Goal: Task Accomplishment & Management: Manage account settings

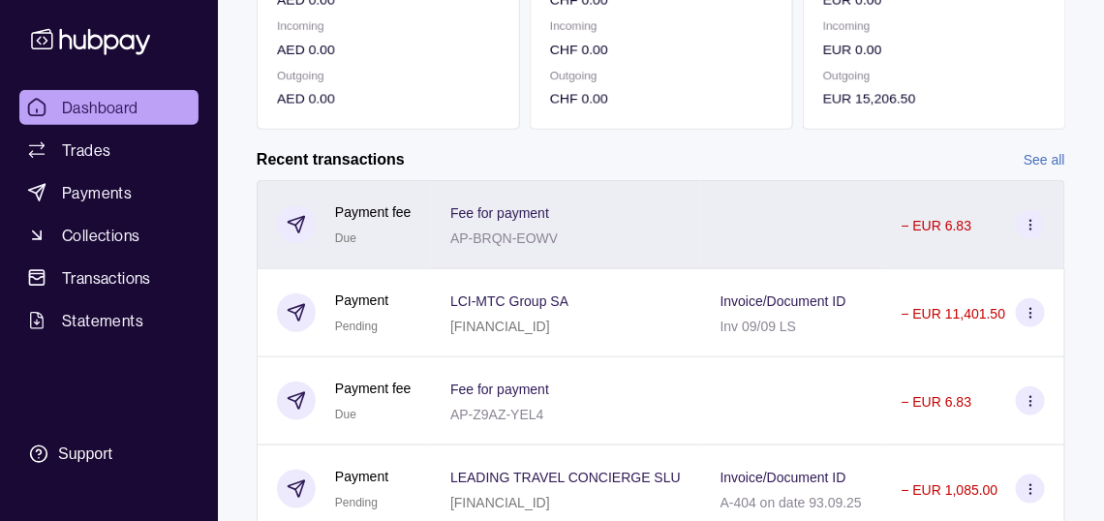
scroll to position [581, 0]
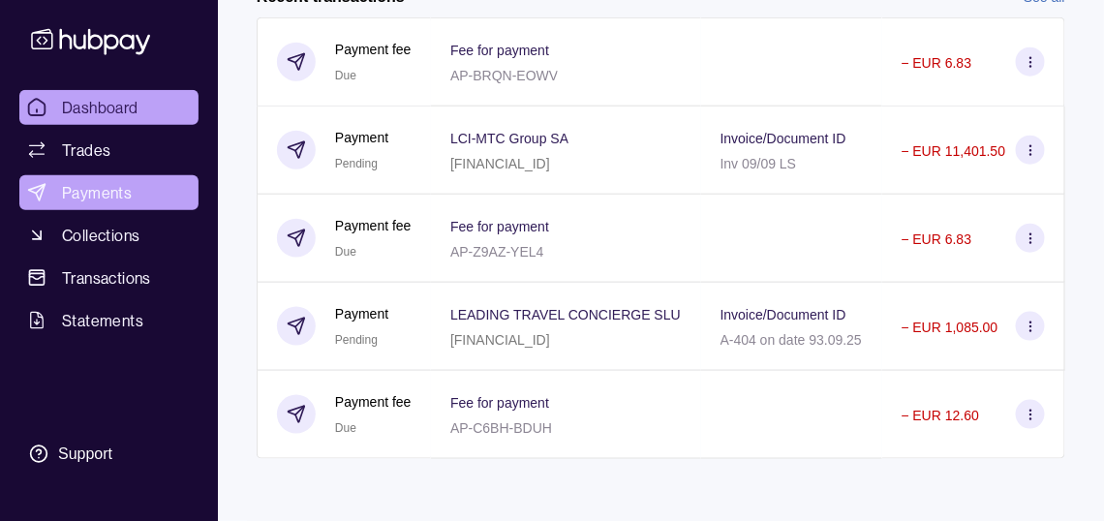
click at [119, 204] on span "Payments" at bounding box center [97, 192] width 70 height 23
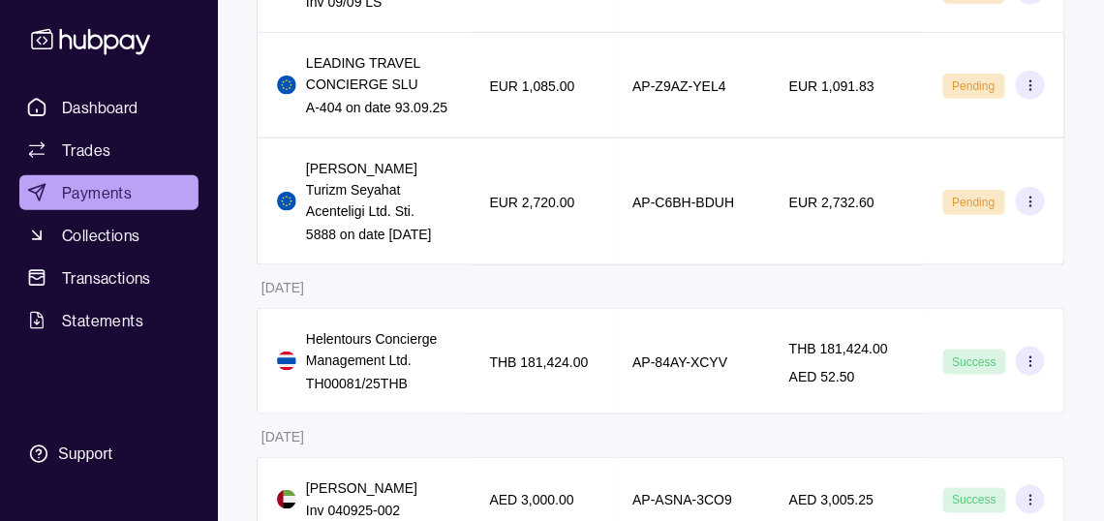
scroll to position [601, 0]
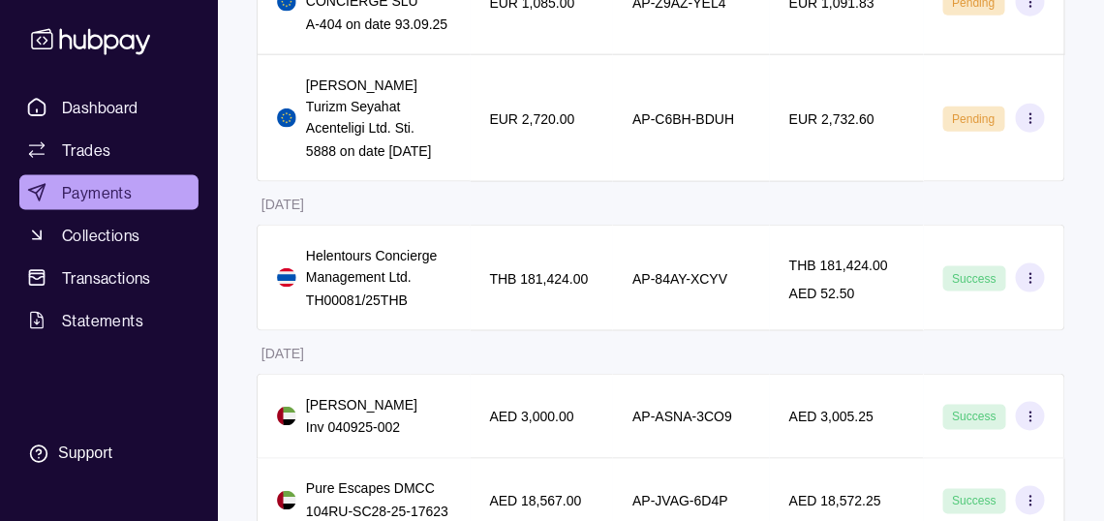
click at [1033, 126] on icon at bounding box center [1030, 118] width 15 height 15
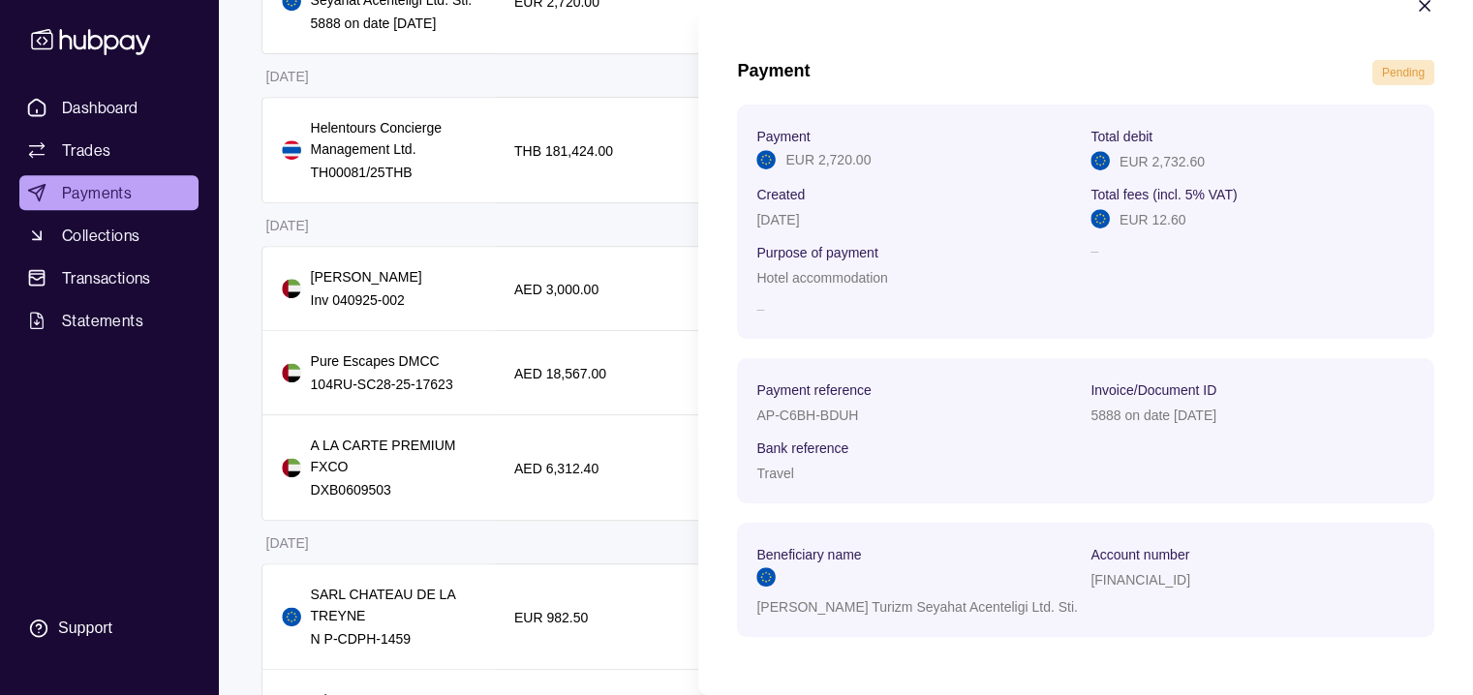
scroll to position [88, 0]
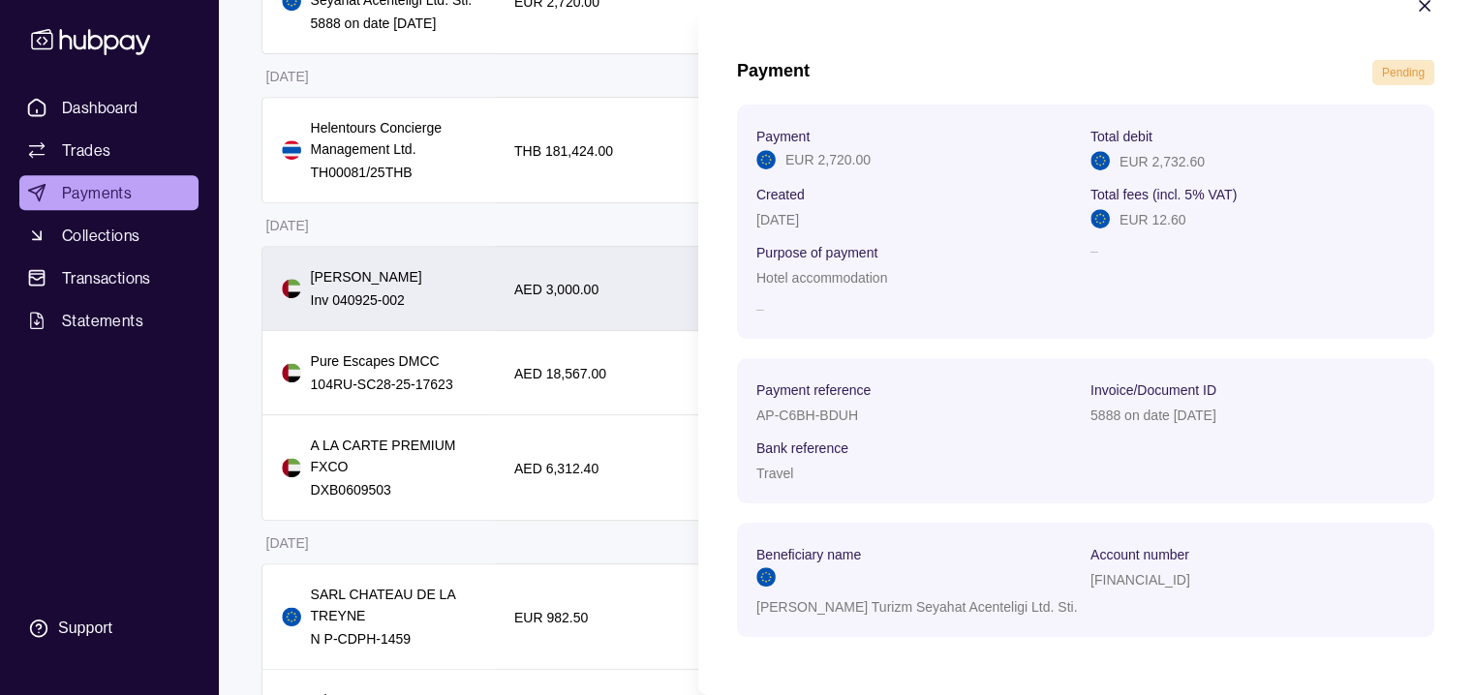
drag, startPoint x: 1097, startPoint y: 0, endPoint x: 660, endPoint y: 316, distance: 538.8
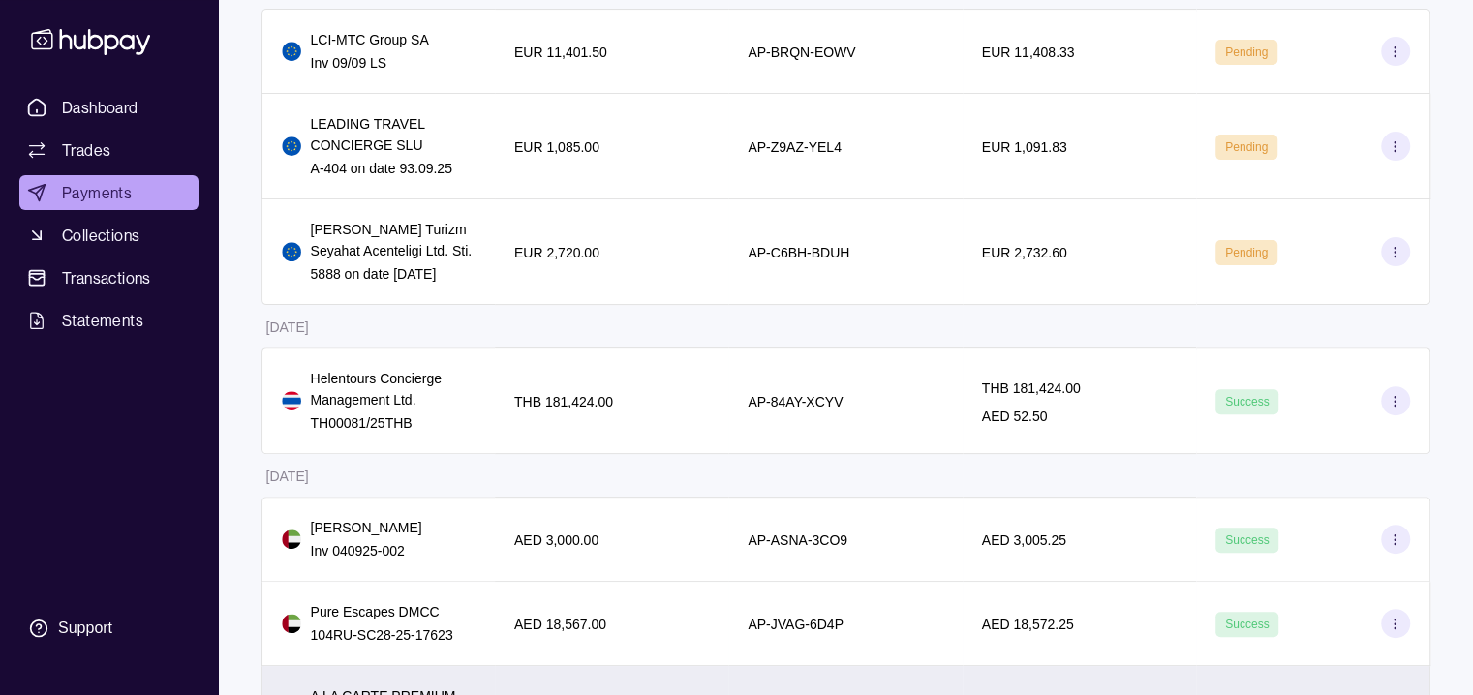
scroll to position [343, 0]
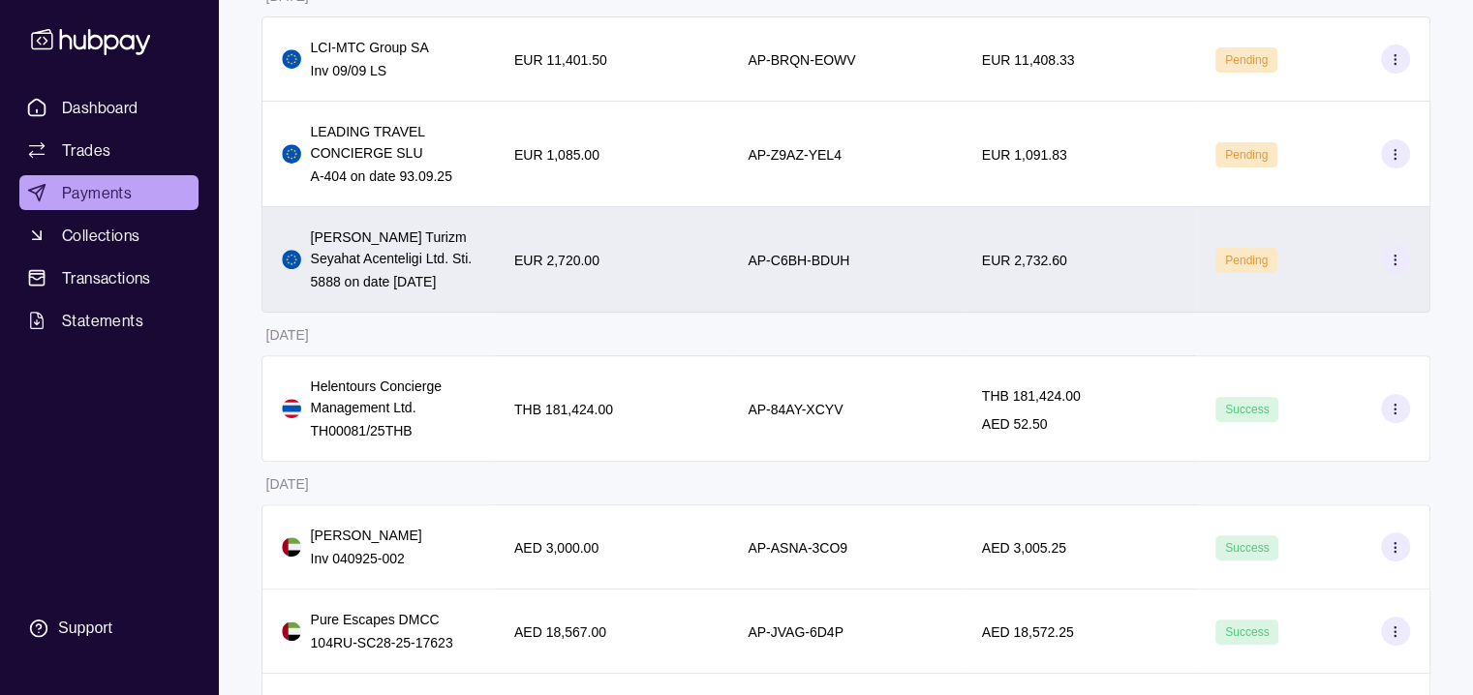
click at [1117, 267] on icon at bounding box center [1394, 260] width 15 height 15
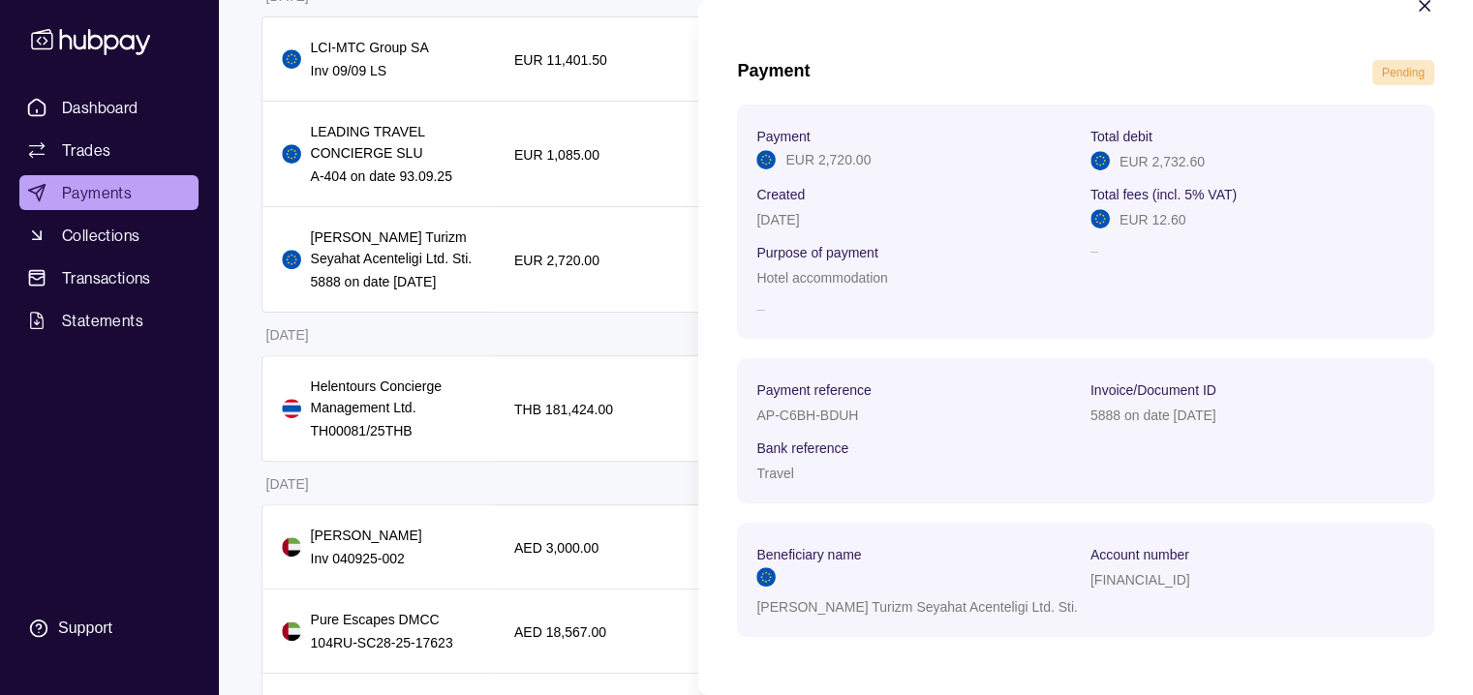
scroll to position [0, 0]
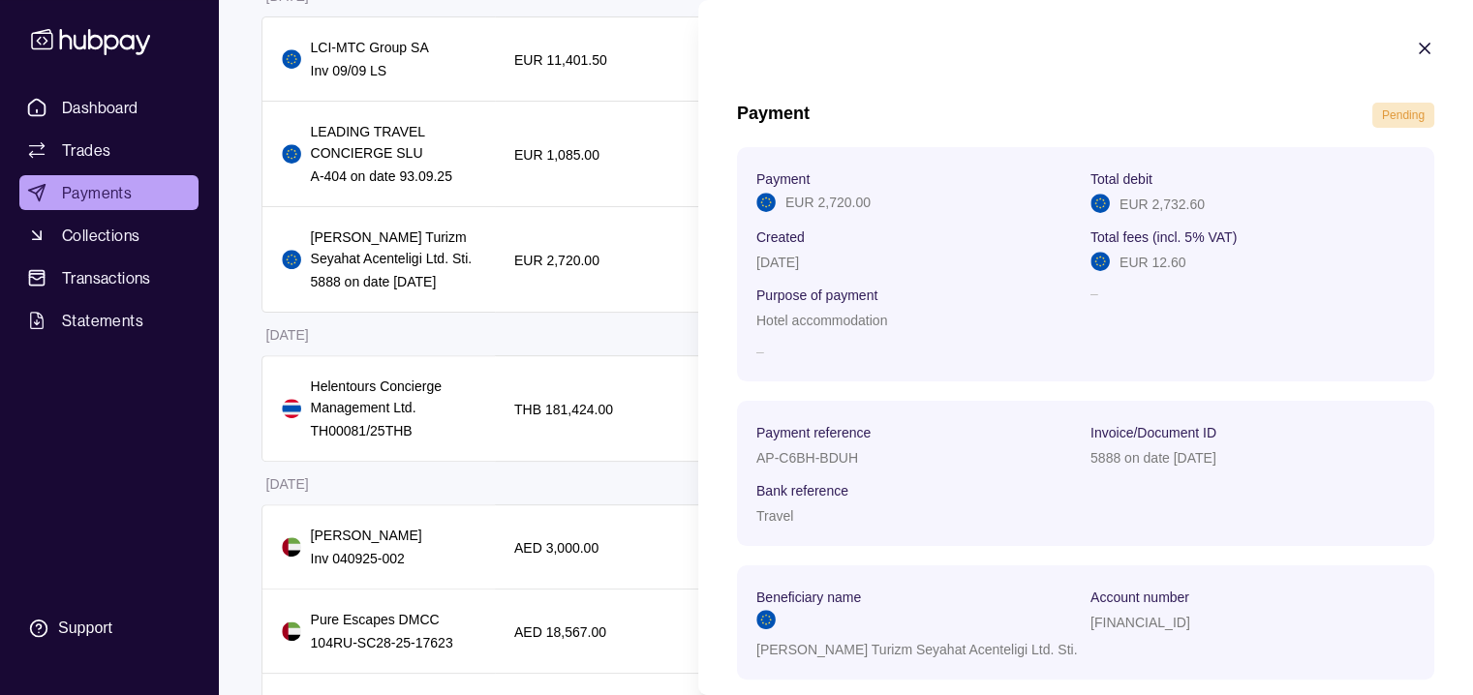
click at [1117, 43] on icon "button" at bounding box center [1424, 48] width 19 height 19
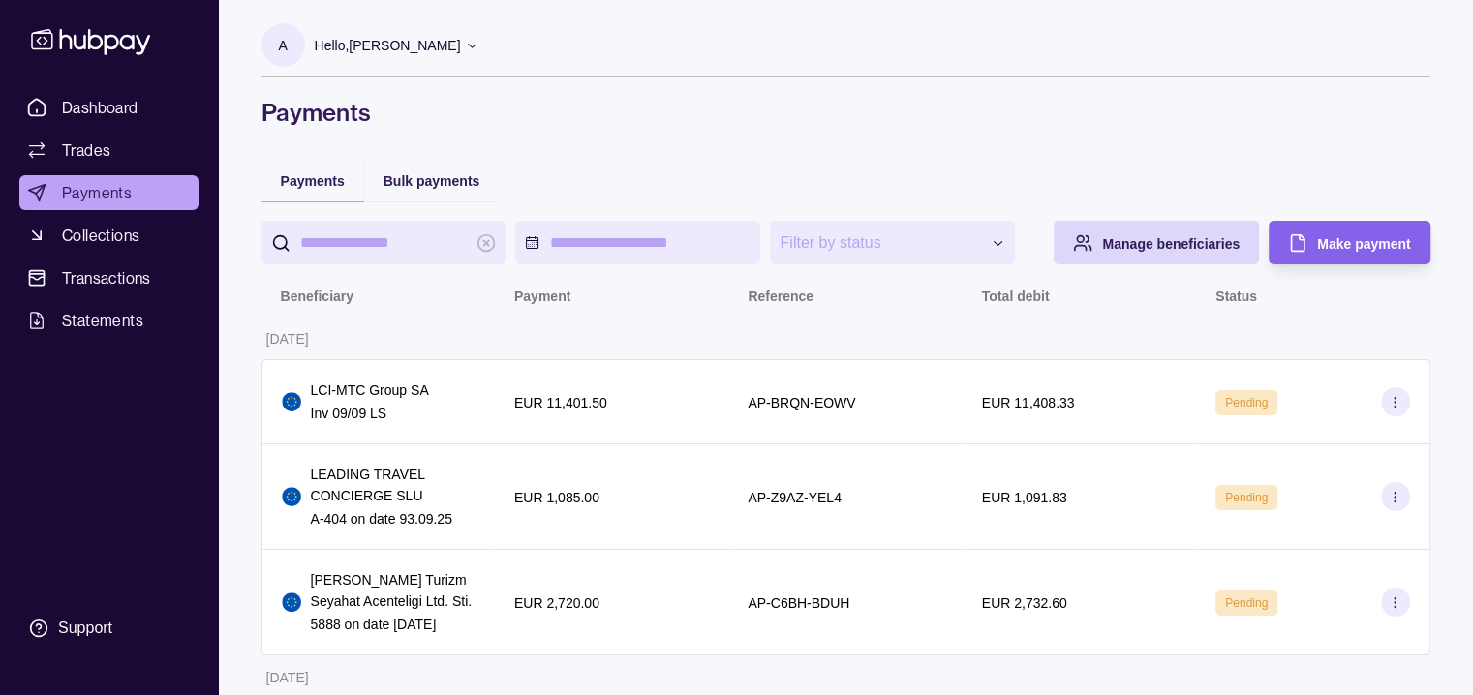
click at [461, 44] on p "Hello, [PERSON_NAME]" at bounding box center [388, 45] width 146 height 21
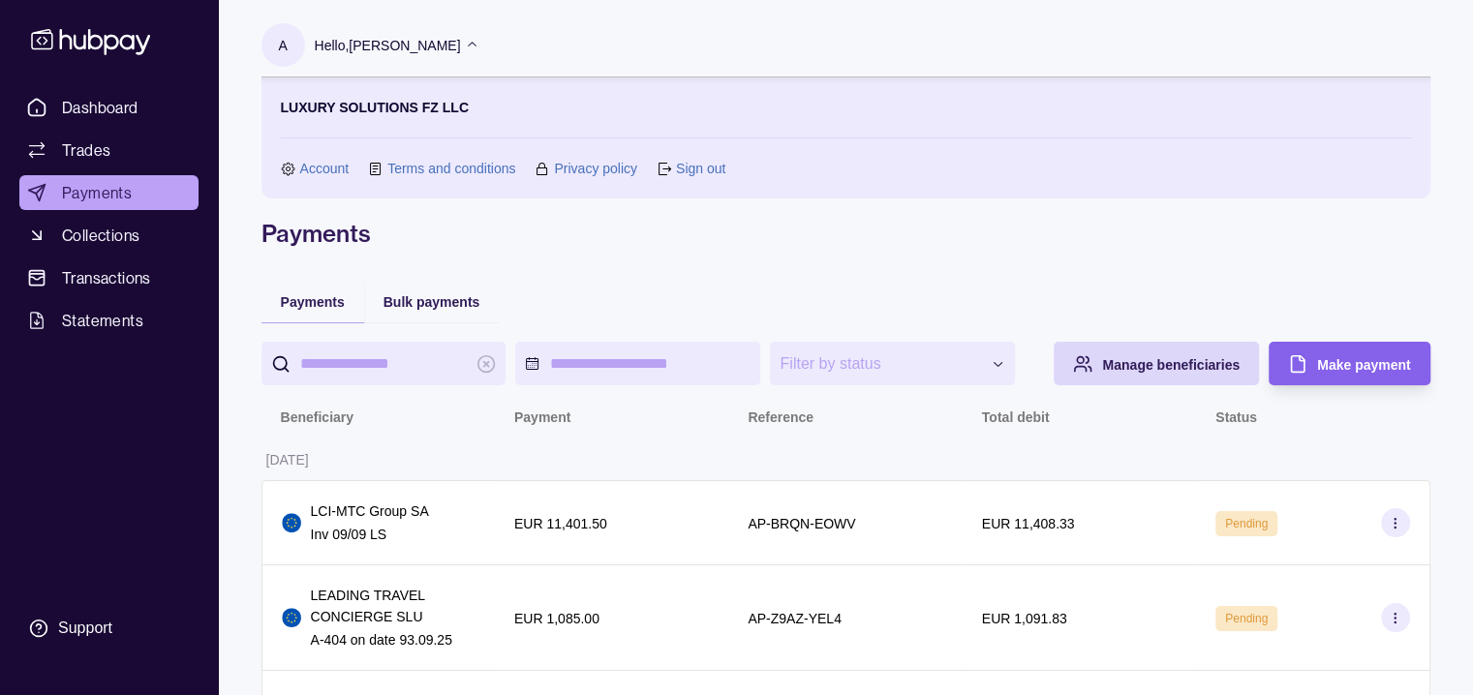
click at [716, 164] on link "Sign out" at bounding box center [700, 168] width 49 height 21
click at [697, 172] on link "Sign out" at bounding box center [700, 168] width 49 height 21
click at [671, 171] on icon at bounding box center [664, 169] width 13 height 13
